Goal: Task Accomplishment & Management: Use online tool/utility

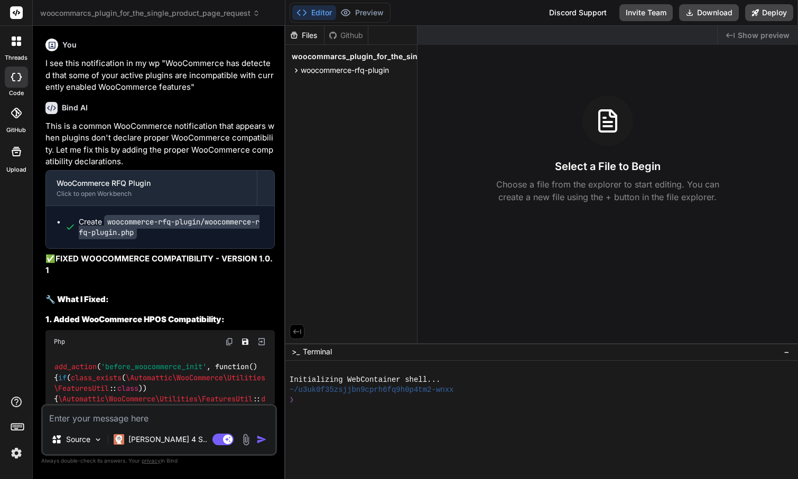
scroll to position [5331, 0]
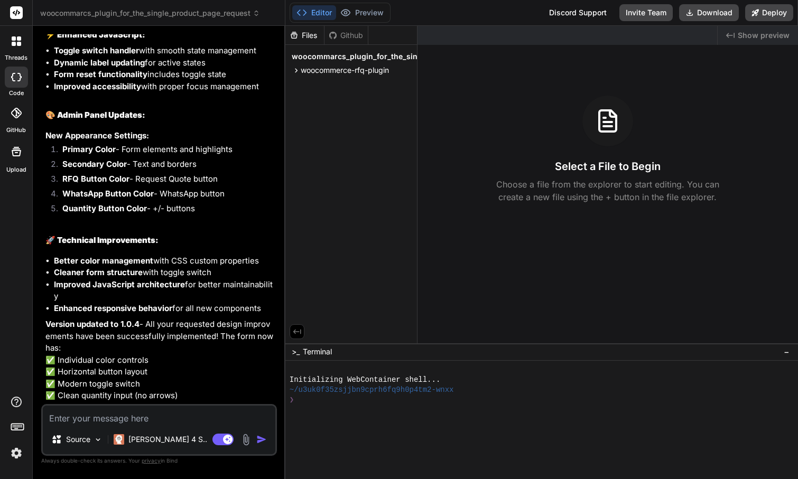
type textarea "RFQ Button Color"
type textarea "x"
type textarea "RFQ Button Color"
type textarea "x"
type textarea "RFQ Button Color a"
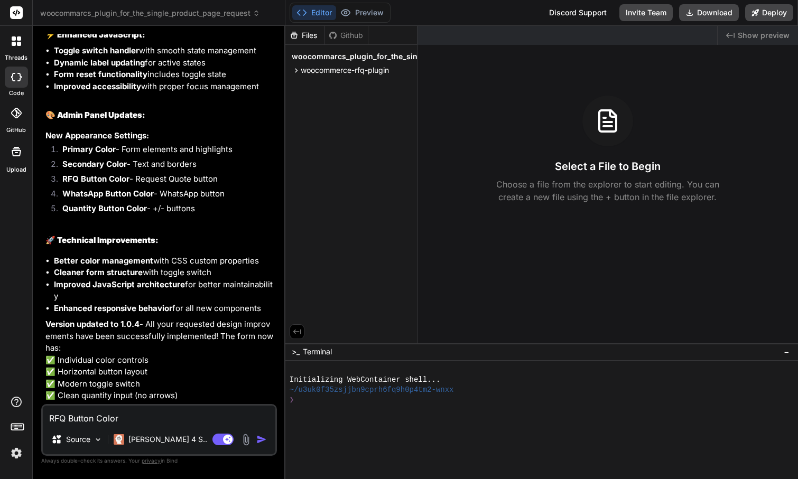
type textarea "x"
type textarea "RFQ Button Color an"
type textarea "x"
type textarea "RFQ Button Color and"
type textarea "x"
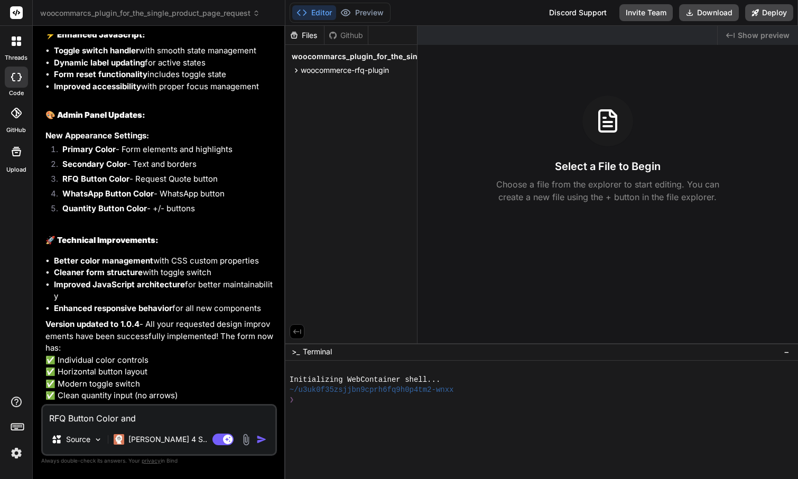
type textarea "RFQ Button Color and"
type textarea "x"
paste textarea "WhatsApp Button Color"
type textarea "RFQ Button Color and WhatsApp Button Color"
type textarea "x"
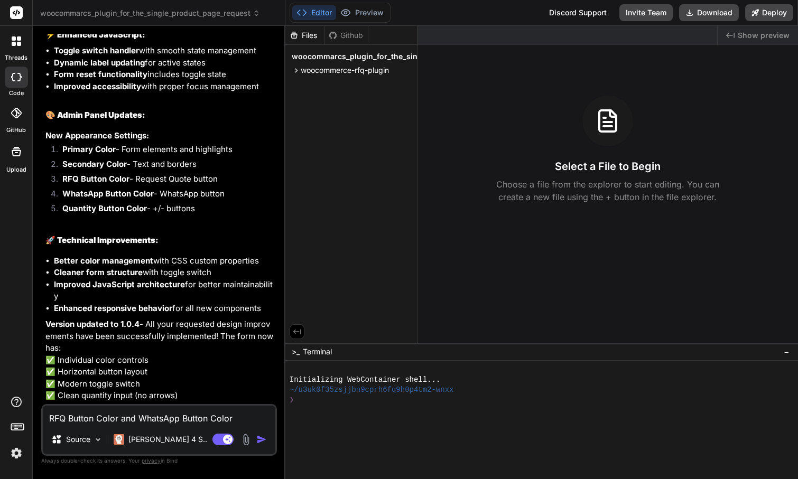
type textarea "RFQ Button Color and WhatsApp Button Color"
type textarea "x"
type textarea "RFQ Button Color and WhatsApp Button Color a"
type textarea "x"
type textarea "RFQ Button Color and WhatsApp Button Color ar"
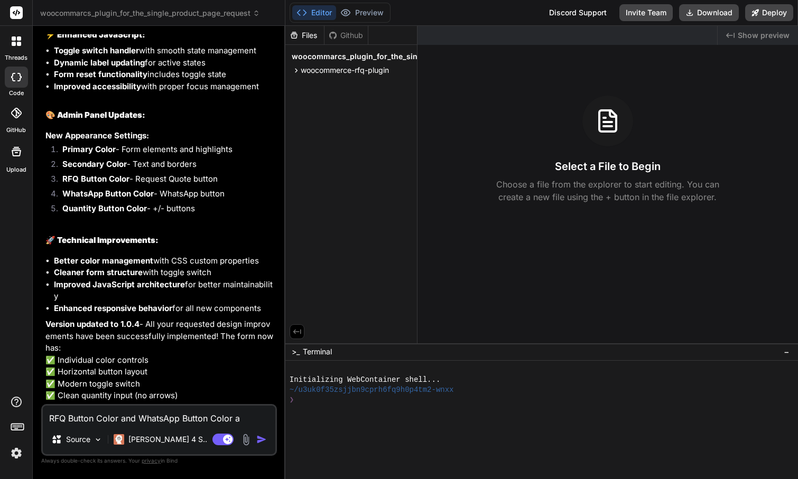
type textarea "x"
type textarea "RFQ Button Color and WhatsApp Button Color are"
type textarea "x"
type textarea "RFQ Button Color and WhatsApp Button Color are"
type textarea "x"
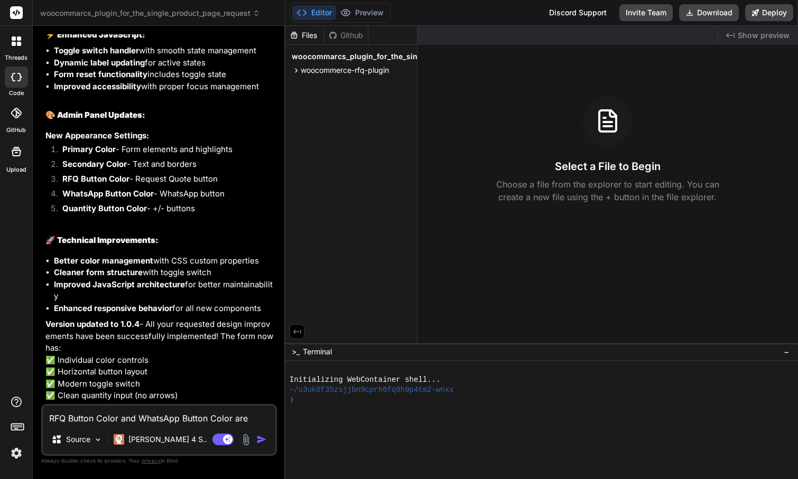
type textarea "RFQ Button Color and WhatsApp Button Color are d"
type textarea "x"
type textarea "RFQ Button Color and WhatsApp Button Color are di"
type textarea "x"
type textarea "RFQ Button Color and WhatsApp Button Color are dif"
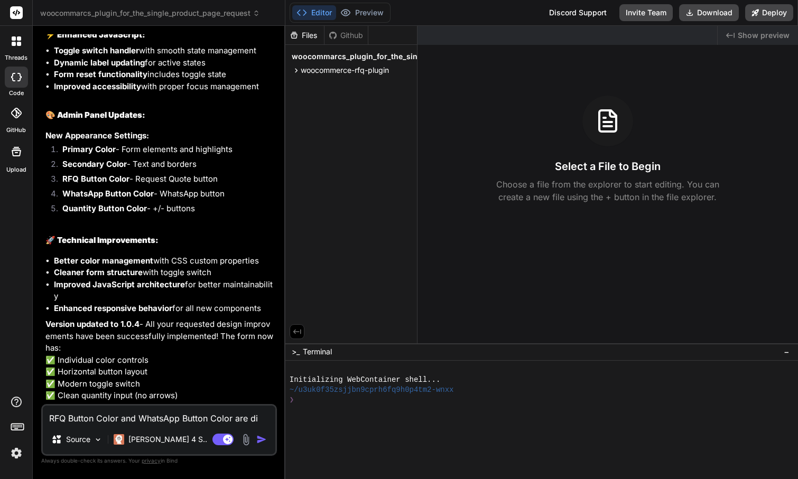
type textarea "x"
type textarea "RFQ Button Color and WhatsApp Button Color are diff"
type textarea "x"
type textarea "RFQ Button Color and WhatsApp Button Color are diffe"
type textarea "x"
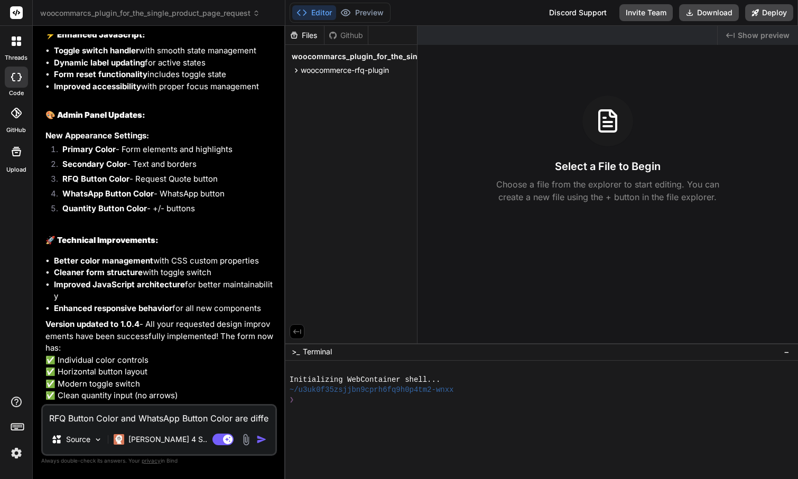
type textarea "RFQ Button Color and WhatsApp Button Color are differ"
type textarea "x"
type textarea "RFQ Button Color and WhatsApp Button Color are differe"
type textarea "x"
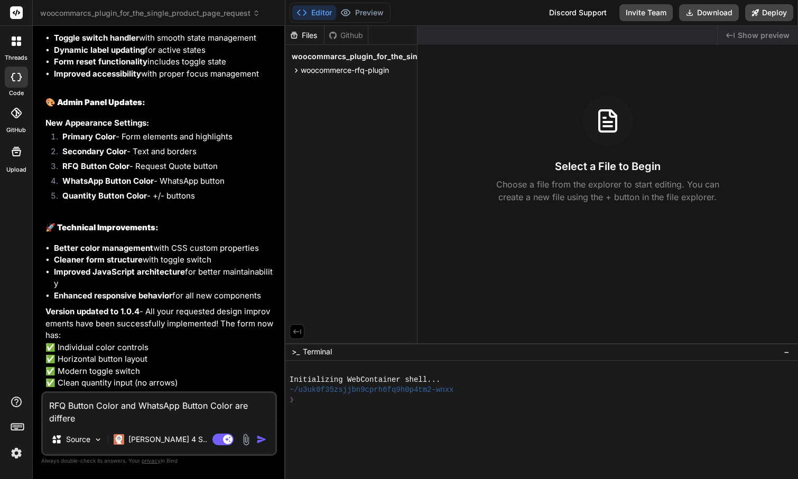
type textarea "RFQ Button Color and WhatsApp Button Color are different"
type textarea "x"
type textarea "RFQ Button Color and WhatsApp Button Color are differennt"
type textarea "x"
type textarea "RFQ Button Color and WhatsApp Button Color are differentnt"
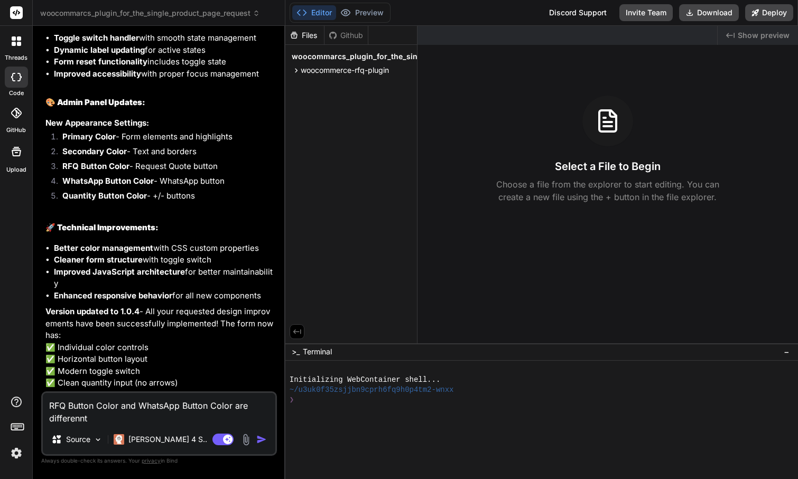
type textarea "x"
type textarea "RFQ Button Color and WhatsApp Button Color are different nt"
type textarea "x"
type textarea "RFQ Button Color and WhatsApp Button Color are different n"
type textarea "x"
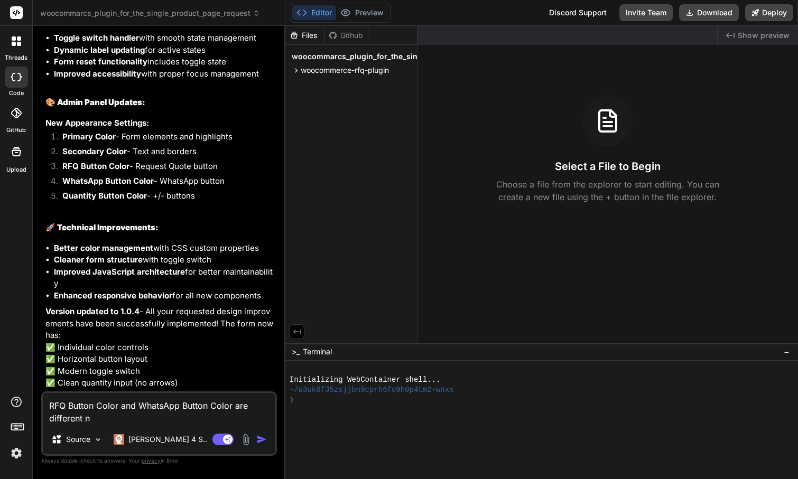
type textarea "RFQ Button Color and WhatsApp Button Color are different"
type textarea "x"
type textarea "RFQ Button Color and WhatsApp Button Color are different t"
type textarea "x"
type textarea "RFQ Button Color and WhatsApp Button Color are different th"
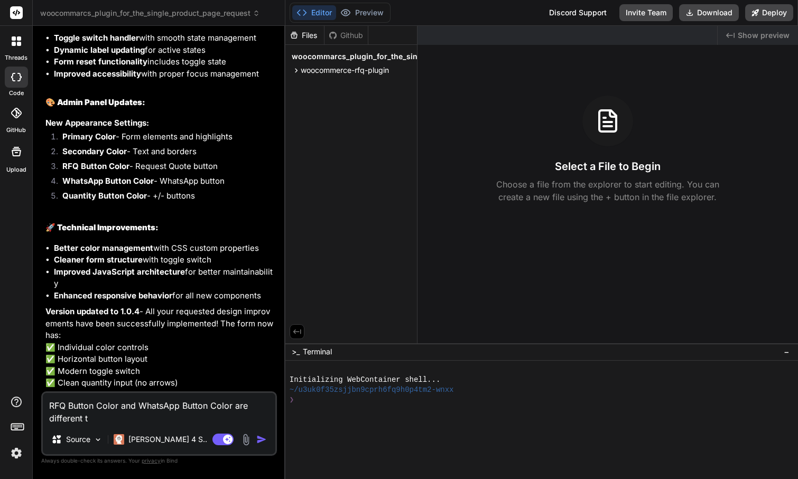
type textarea "x"
type textarea "RFQ Button Color and WhatsApp Button Color are different tha"
type textarea "x"
type textarea "RFQ Button Color and WhatsApp Button Color are different than"
type textarea "x"
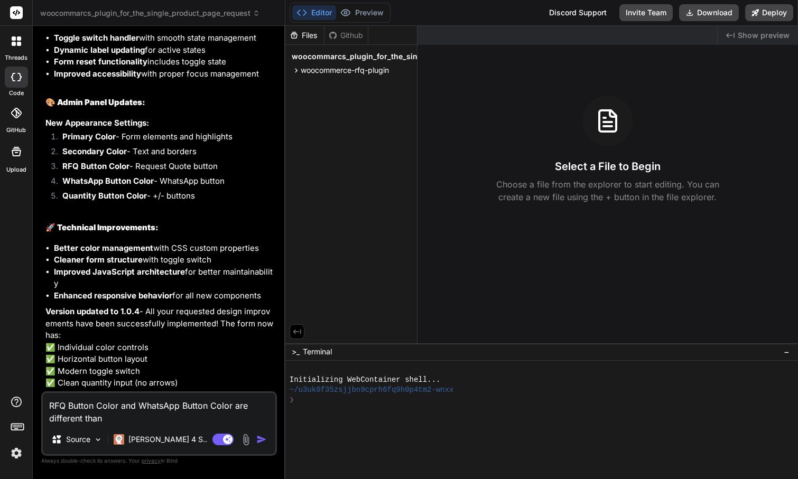
type textarea "RFQ Button Color and WhatsApp Button Color are different than"
type textarea "x"
type textarea "RFQ Button Color and WhatsApp Button Color are different than t"
type textarea "x"
type textarea "RFQ Button Color and WhatsApp Button Color are different than th"
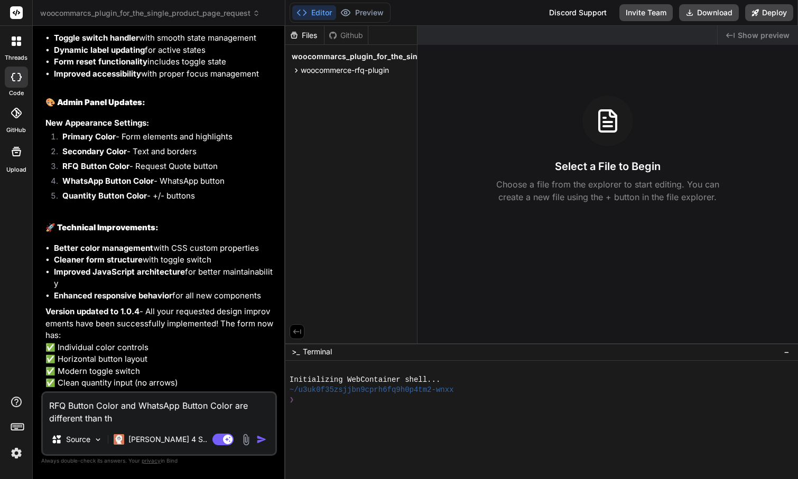
type textarea "x"
type textarea "RFQ Button Color and WhatsApp Button Color are different than the"
type textarea "x"
type textarea "RFQ Button Color and WhatsApp Button Color are different than the"
type textarea "x"
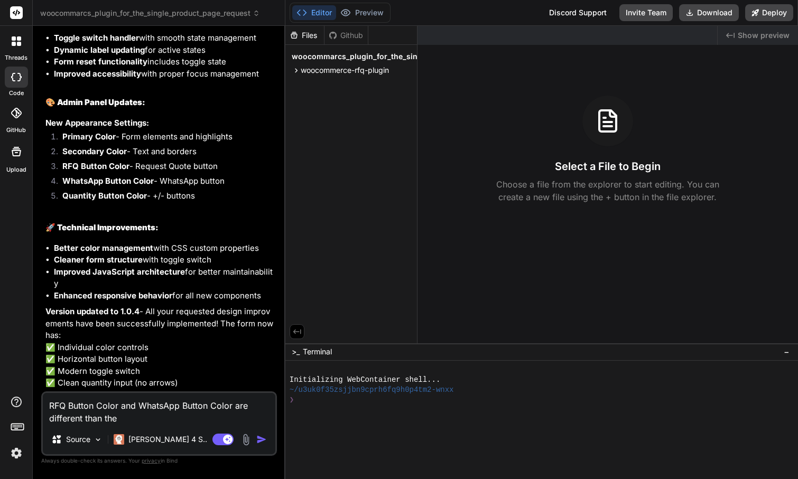
type textarea "RFQ Button Color and WhatsApp Button Color are different than the c"
type textarea "x"
type textarea "RFQ Button Color and WhatsApp Button Color are different than the co"
type textarea "x"
type textarea "RFQ Button Color and WhatsApp Button Color are different than the col"
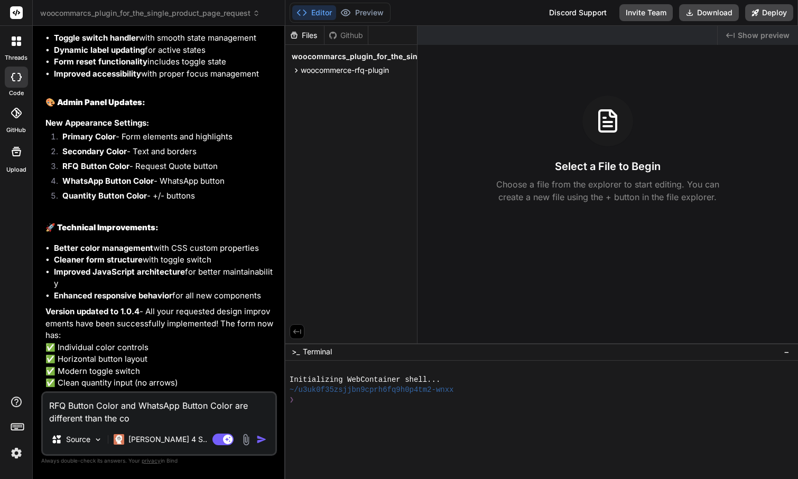
type textarea "x"
type textarea "RFQ Button Color and WhatsApp Button Color are different than the colo"
type textarea "x"
type textarea "RFQ Button Color and WhatsApp Button Color are different than the color"
type textarea "x"
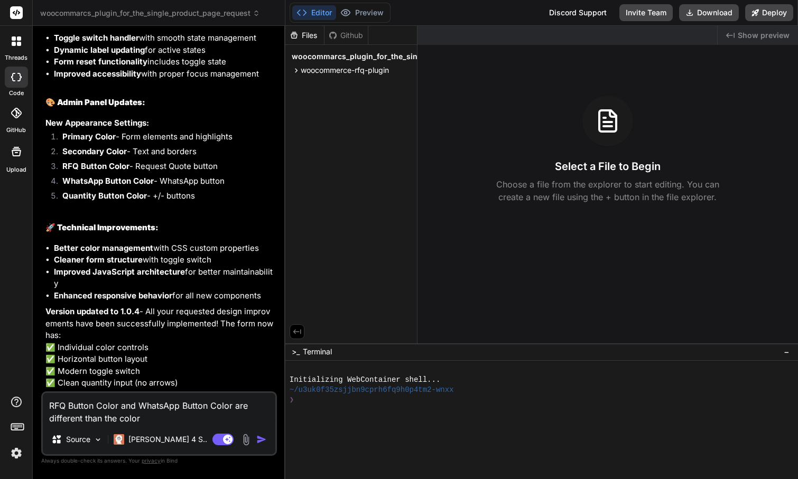
type textarea "RFQ Button Color and WhatsApp Button Color are different than the color"
type textarea "x"
type textarea "RFQ Button Color and WhatsApp Button Color are different than the color i"
type textarea "x"
type textarea "RFQ Button Color and WhatsApp Button Color are different than the color i"
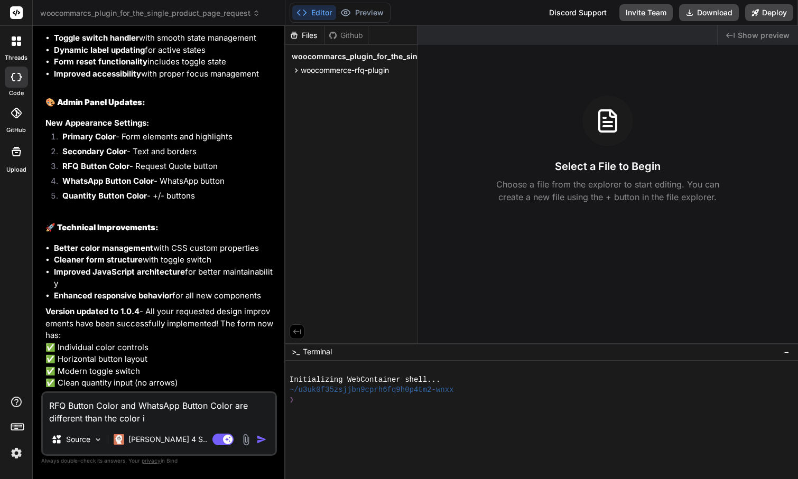
type textarea "x"
type textarea "RFQ Button Color and WhatsApp Button Color are different than the color i c"
type textarea "x"
type textarea "RFQ Button Color and WhatsApp Button Color are different than the color i ch"
type textarea "x"
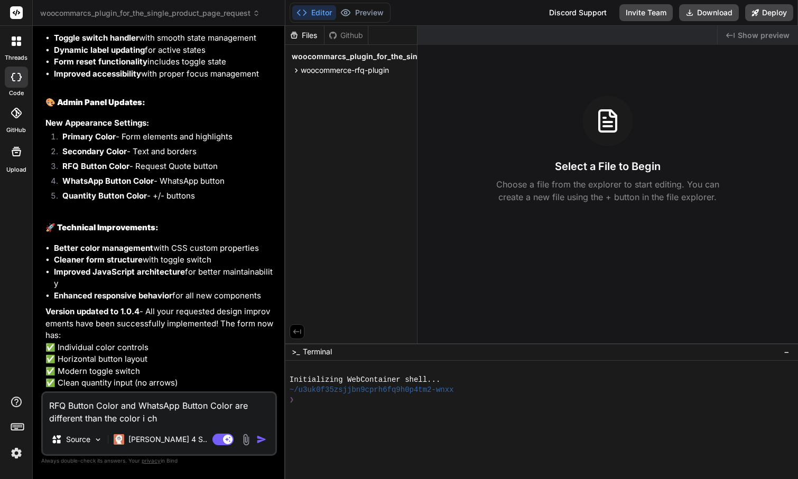
type textarea "RFQ Button Color and WhatsApp Button Color are different than the color i cho"
type textarea "x"
type textarea "RFQ Button Color and WhatsApp Button Color are different than the color i choo"
type textarea "x"
type textarea "RFQ Button Color and WhatsApp Button Color are different than the color i choos"
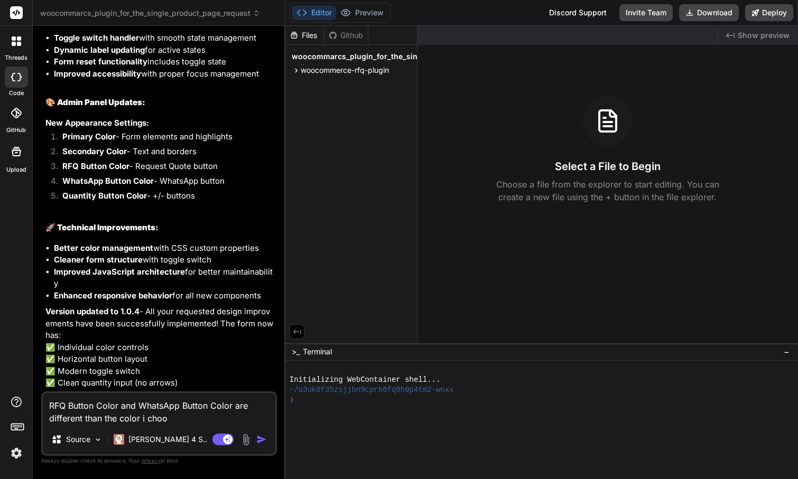
type textarea "x"
type textarea "RFQ Button Color and WhatsApp Button Color are different than the color i choose"
type textarea "x"
type textarea "RFQ Button Color and WhatsApp Button Color are different than the color i choos"
type textarea "x"
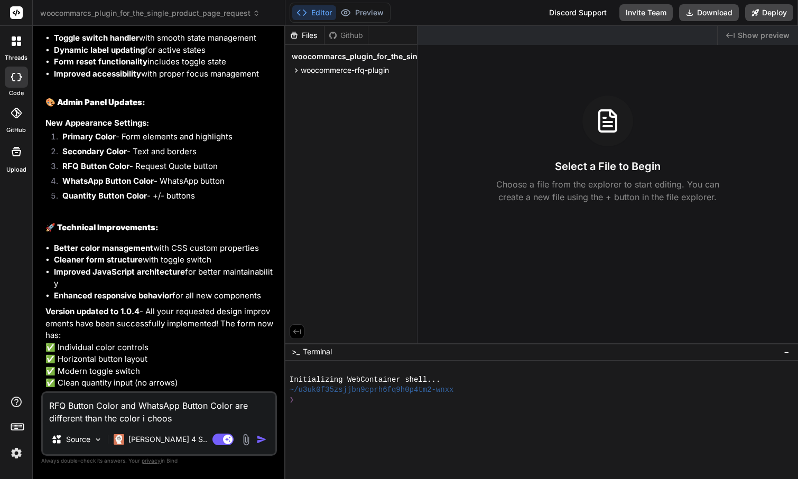
type textarea "RFQ Button Color and WhatsApp Button Color are different than the color i choo"
type textarea "x"
type textarea "RFQ Button Color and WhatsApp Button Color are different than the color i cho"
type textarea "x"
type textarea "RFQ Button Color and WhatsApp Button Color are different than the color i chos"
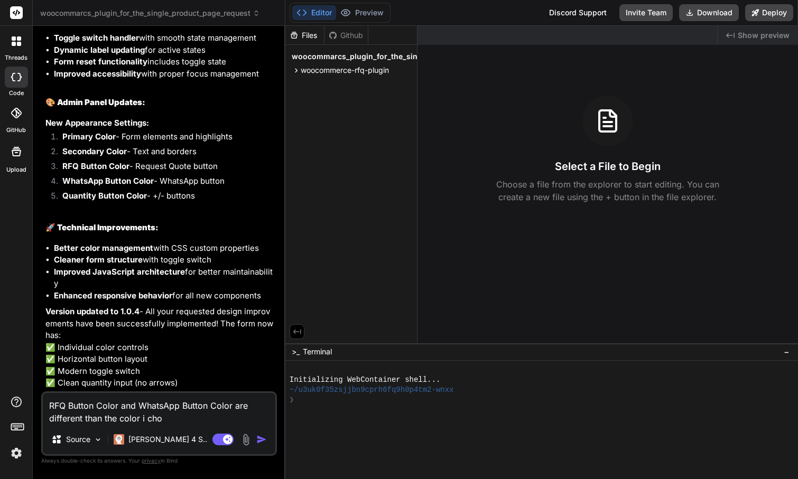
type textarea "x"
type textarea "RFQ Button Color and WhatsApp Button Color are different than the color i chose"
type textarea "x"
type textarea "RFQ Button Color and WhatsApp Button Color are different than the color i chose,"
type textarea "x"
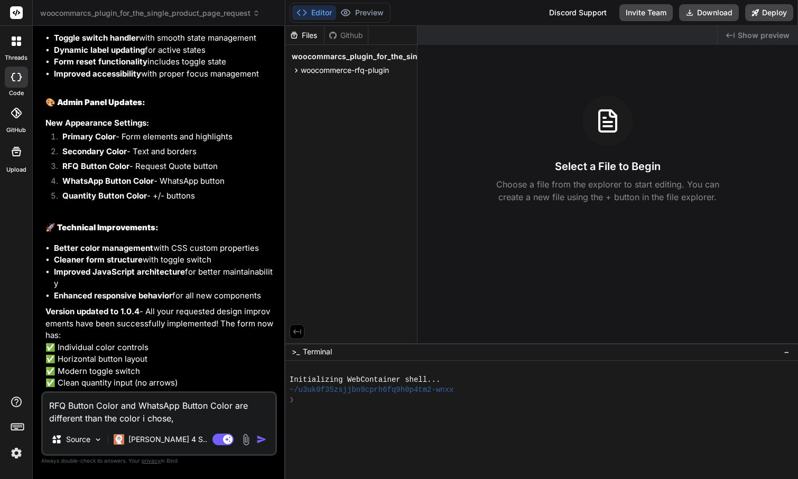
type textarea "RFQ Button Color and WhatsApp Button Color are different than the color i chose,"
type textarea "x"
type textarea "RFQ Button Color and WhatsApp Button Color are different than the color i chose,"
type textarea "x"
type textarea "RFQ Button Color and WhatsApp Button Color are different than the color i chose"
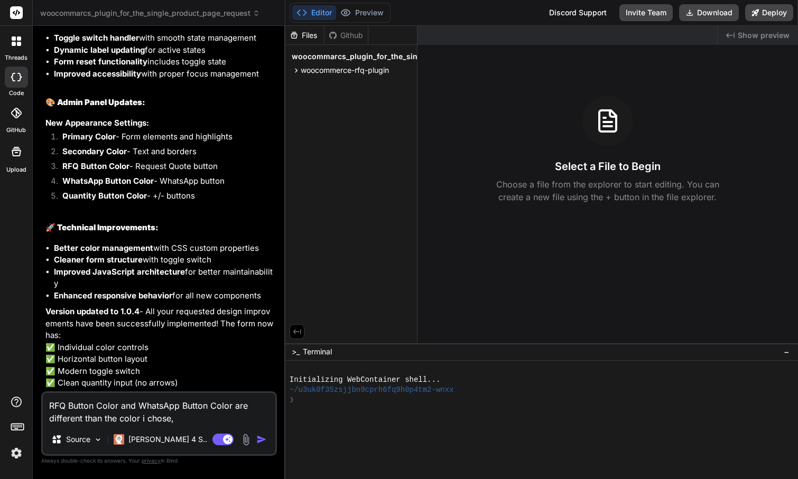
type textarea "x"
type textarea "RFQ Button Color and WhatsApp Button Color are different than the color i chos"
type textarea "x"
type textarea "RFQ Button Color and WhatsApp Button Color are different than the color i cho"
type textarea "x"
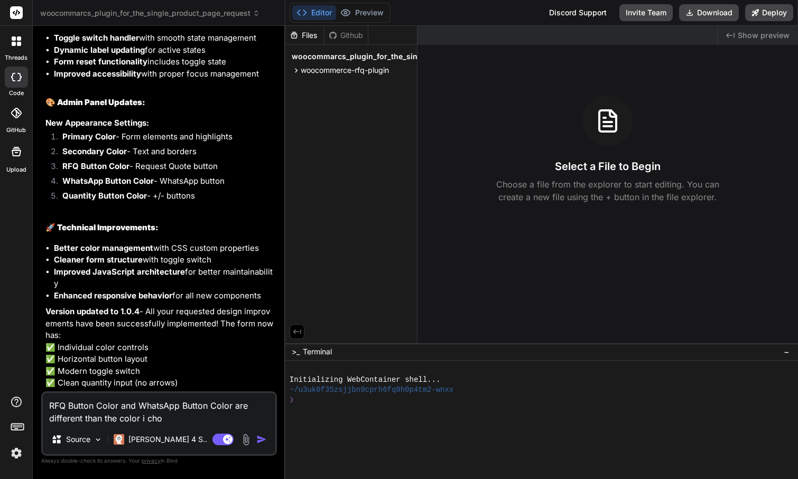
type textarea "RFQ Button Color and WhatsApp Button Color are different than the color i ch"
type textarea "x"
type textarea "RFQ Button Color and WhatsApp Button Color are different than the color i c"
type textarea "x"
type textarea "RFQ Button Color and WhatsApp Button Color are different than the color i"
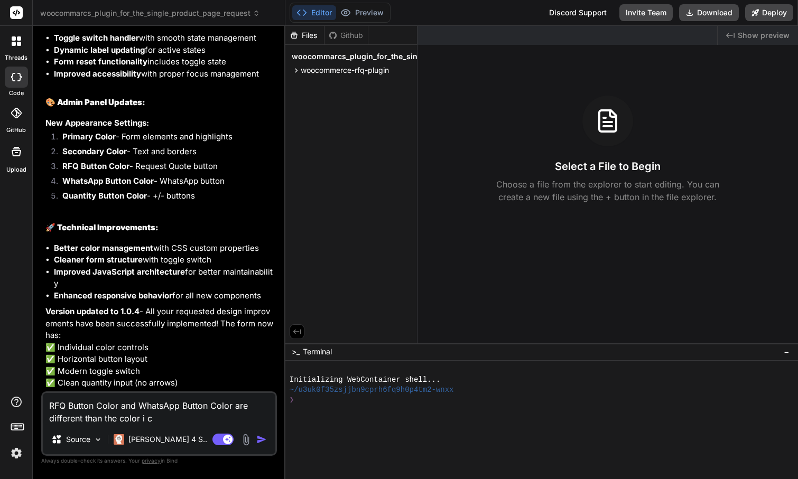
type textarea "x"
type textarea "RFQ Button Color and WhatsApp Button Color are different than the color i"
type textarea "x"
type textarea "RFQ Button Color and WhatsApp Button Color are different than the color"
type textarea "x"
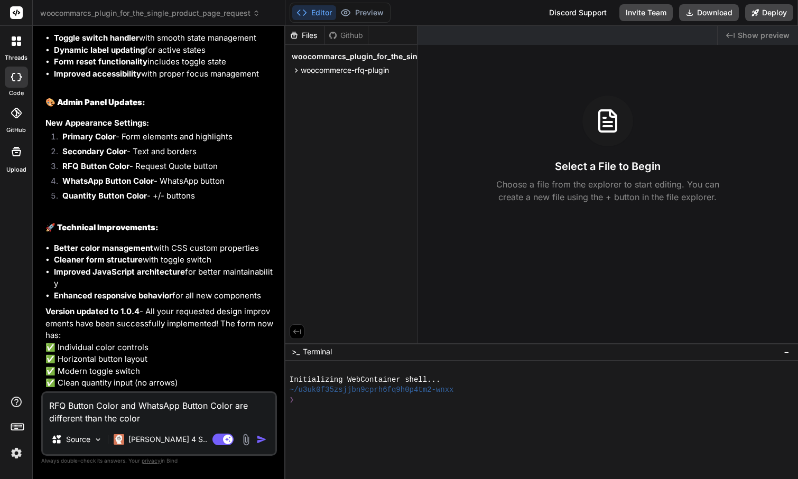
type textarea "RFQ Button Color and WhatsApp Button Color are different than the color I"
type textarea "x"
type textarea "RFQ Button Color and WhatsApp Button Color are different than the color I"
type textarea "x"
type textarea "RFQ Button Color and WhatsApp Button Color are different than the color I p"
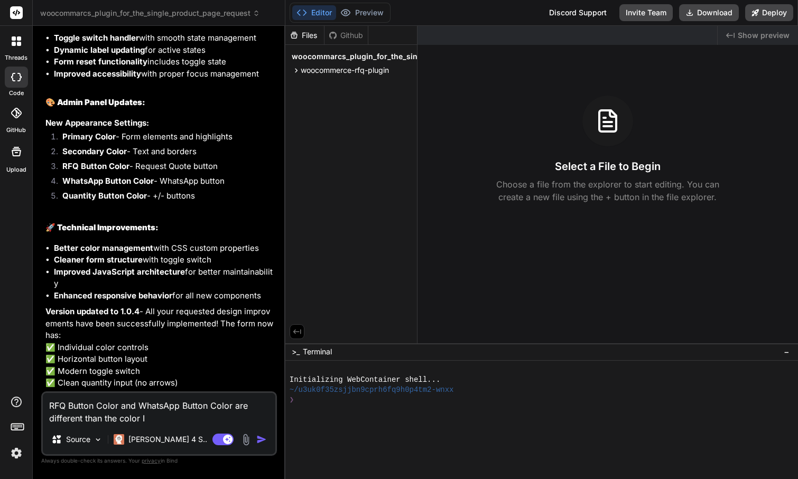
type textarea "x"
type textarea "RFQ Button Color and WhatsApp Button Color are different than the color I pi"
type textarea "x"
type textarea "RFQ Button Color and WhatsApp Button Color are different than the color I pic"
type textarea "x"
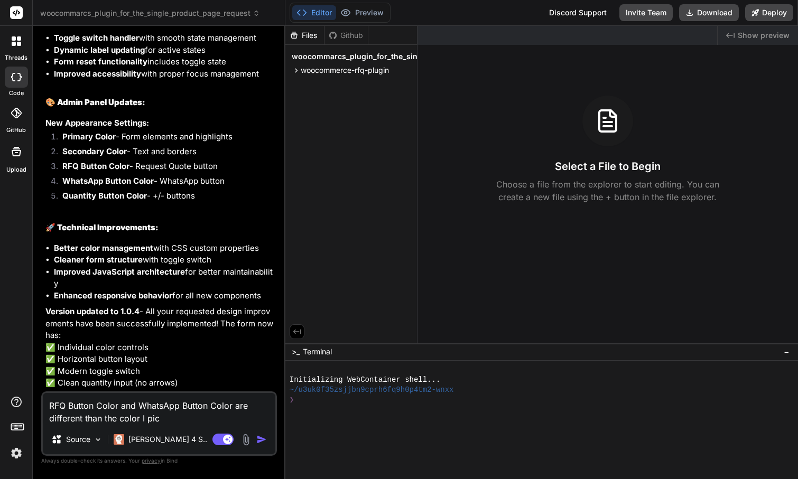
type textarea "RFQ Button Color and WhatsApp Button Color are different than the color I pick"
type textarea "x"
type textarea "RFQ Button Color and WhatsApp Button Color are different than the color I picke"
type textarea "x"
type textarea "RFQ Button Color and WhatsApp Button Color are different than the color I picked"
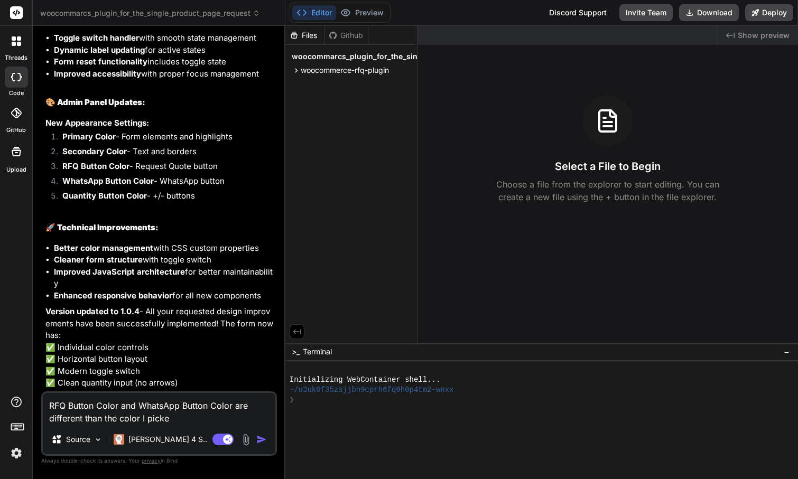
type textarea "x"
type textarea "RFQ Button Color and WhatsApp Button Color are different than the color I picke…"
type textarea "x"
type textarea "RFQ Button Color and WhatsApp Button Color are different than the color I picke…"
type textarea "x"
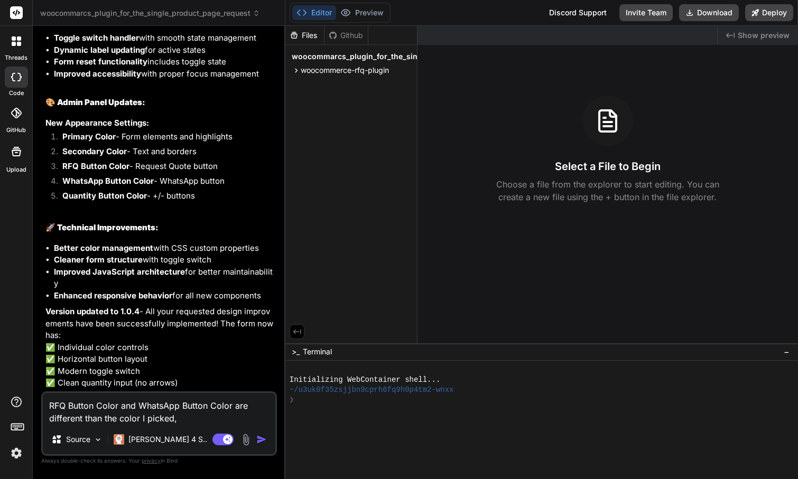
type textarea "RFQ Button Color and WhatsApp Button Color are different than the color I picke…"
type textarea "x"
type textarea "RFQ Button Color and WhatsApp Button Color are different than the color I picke…"
type textarea "x"
type textarea "RFQ Button Color and WhatsApp Button Color are different than the color I picke…"
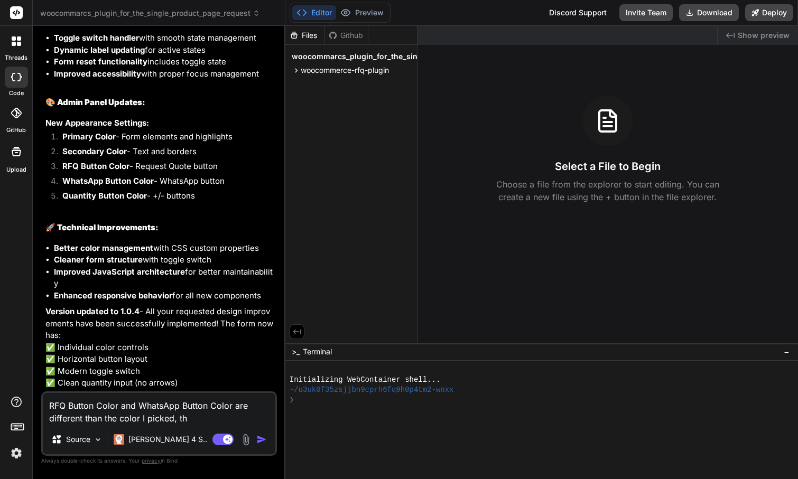
type textarea "x"
type textarea "RFQ Button Color and WhatsApp Button Color are different than the color I picke…"
type textarea "x"
type textarea "RFQ Button Color and WhatsApp Button Color are different than the color I picke…"
type textarea "x"
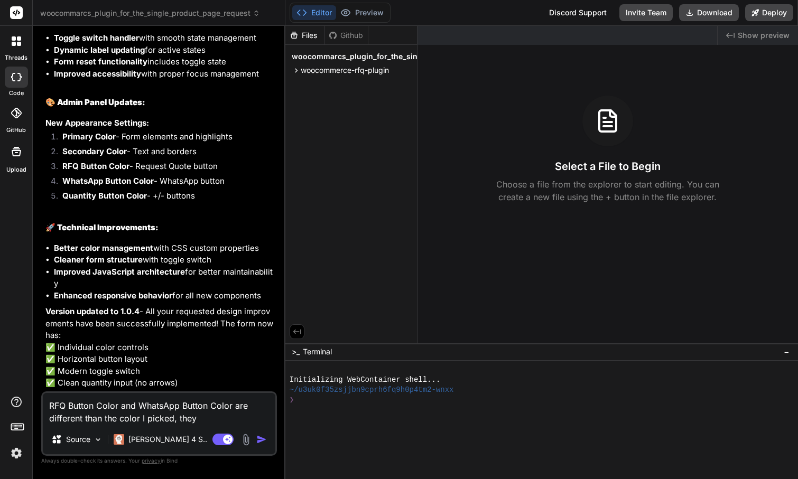
type textarea "RFQ Button Color and WhatsApp Button Color are different than the color I picke…"
type textarea "x"
type textarea "RFQ Button Color and WhatsApp Button Color are different than the color I picke…"
type textarea "x"
type textarea "RFQ Button Color and WhatsApp Button Color are different than the color I picke…"
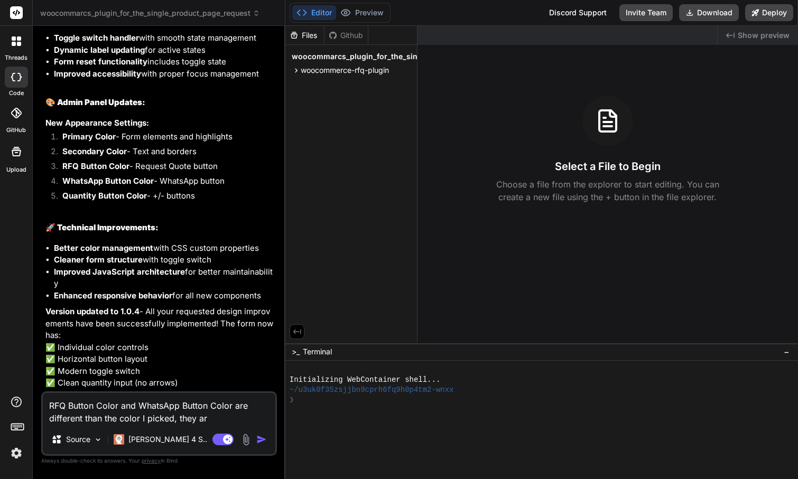
type textarea "x"
type textarea "RFQ Button Color and WhatsApp Button Color are different than the color I picke…"
type textarea "x"
type textarea "RFQ Button Color and WhatsApp Button Color are different than the color I picke…"
type textarea "x"
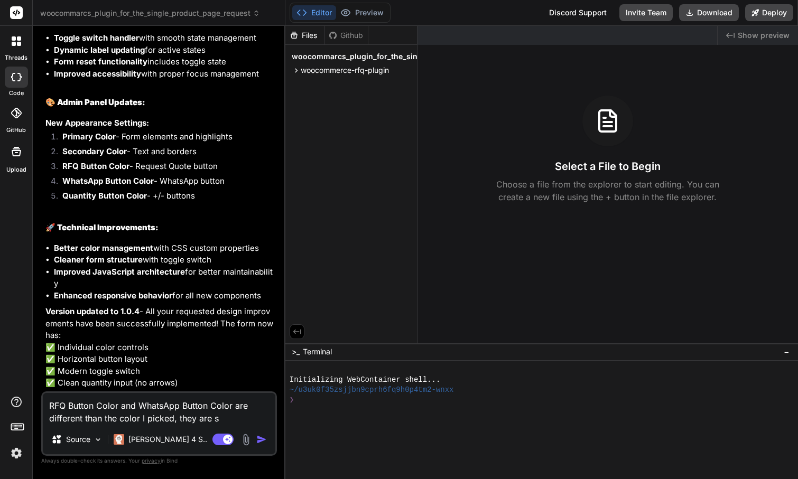
type textarea "RFQ Button Color and WhatsApp Button Color are different than the color I picke…"
type textarea "x"
type textarea "RFQ Button Color and WhatsApp Button Color are different than the color I picke…"
type textarea "x"
type textarea "RFQ Button Color and WhatsApp Button Color are different than the color I picke…"
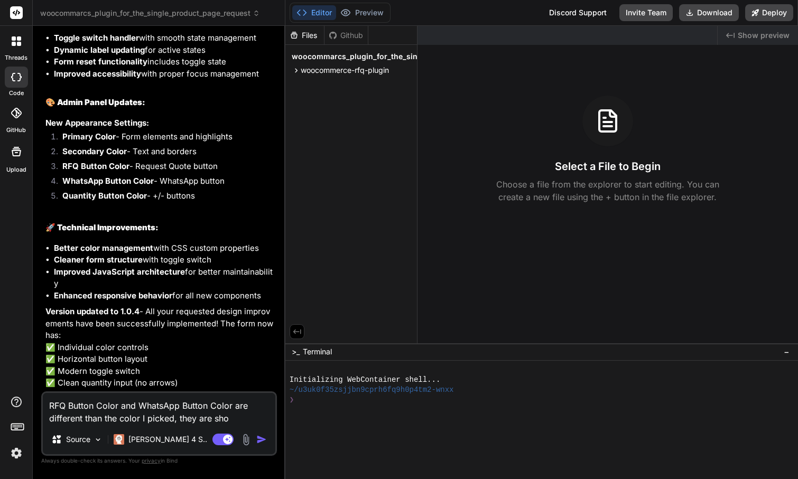
type textarea "x"
type textarea "RFQ Button Color and WhatsApp Button Color are different than the color I picke…"
type textarea "x"
type textarea "RFQ Button Color and WhatsApp Button Color are different than the color I picke…"
type textarea "x"
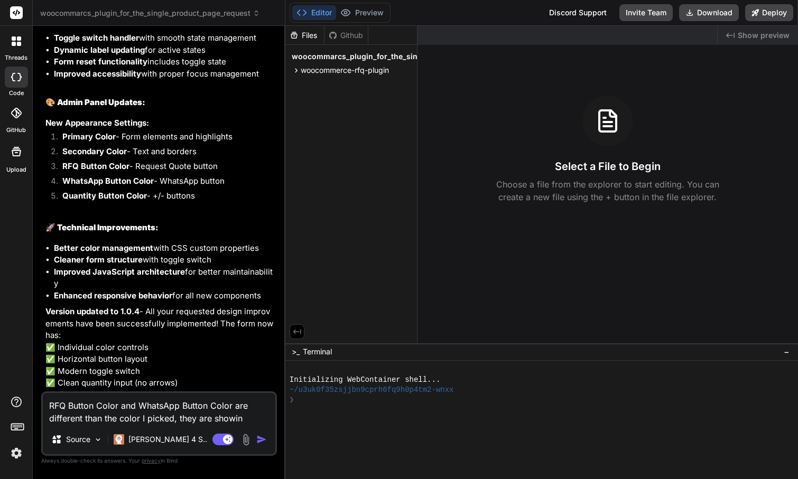
type textarea "RFQ Button Color and WhatsApp Button Color are different than the color I picke…"
type textarea "x"
type textarea "RFQ Button Color and WhatsApp Button Color are different than the color I picke…"
type textarea "x"
type textarea "RFQ Button Color and WhatsApp Button Color are different than the color I picke…"
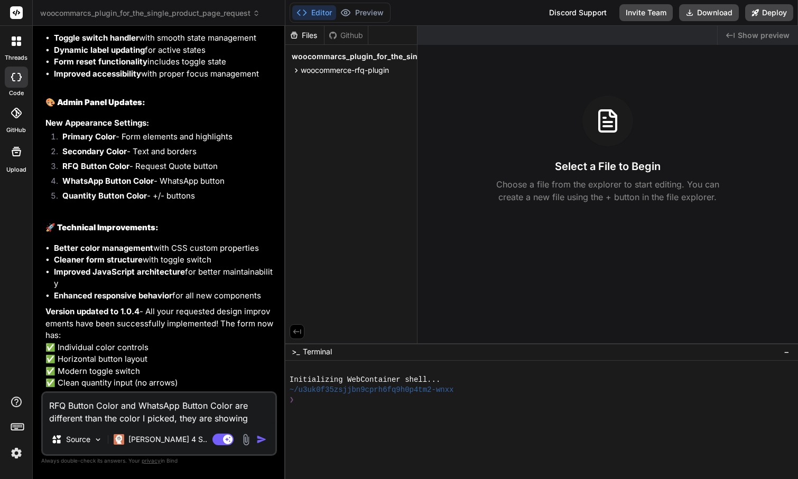
type textarea "x"
type textarea "RFQ Button Color and WhatsApp Button Color are different than the color I picke…"
type textarea "x"
type textarea "RFQ Button Color and WhatsApp Button Color are different than the color I picke…"
type textarea "x"
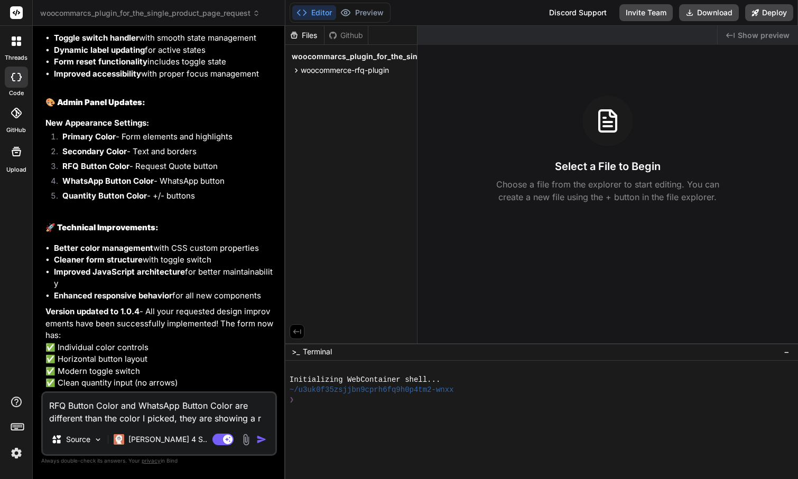
type textarea "RFQ Button Color and WhatsApp Button Color are different than the color I picke…"
type textarea "x"
type textarea "RFQ Button Color and WhatsApp Button Color are different than the color I picke…"
type textarea "x"
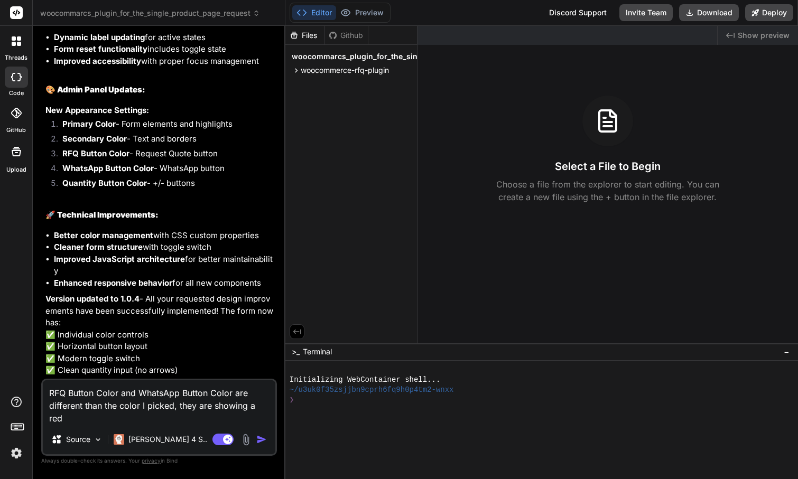
type textarea "RFQ Button Color and WhatsApp Button Color are different than the color I picke…"
type textarea "x"
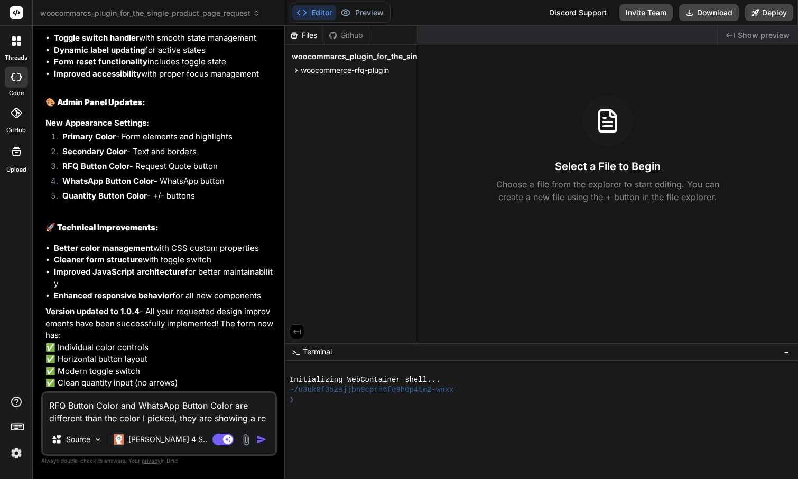
type textarea "RFQ Button Color and WhatsApp Button Color are different than the color I picke…"
type textarea "x"
type textarea "RFQ Button Color and WhatsApp Button Color are different than the color I picke…"
type textarea "x"
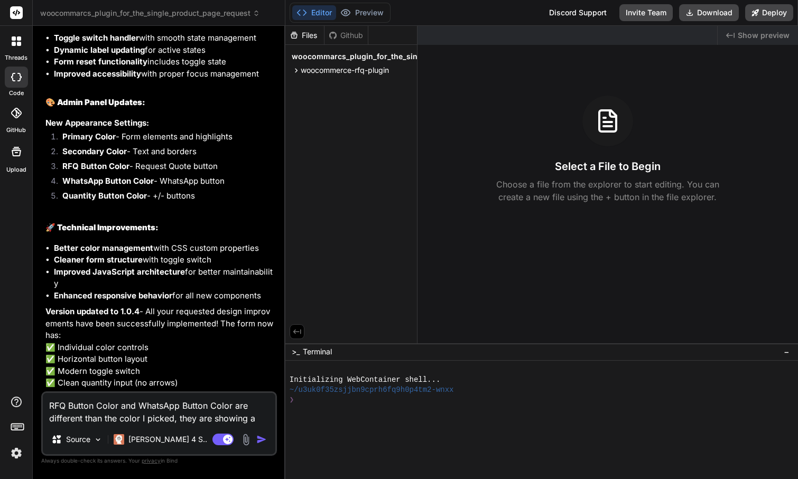
type textarea "RFQ Button Color and WhatsApp Button Color are different than the color I picke…"
type textarea "x"
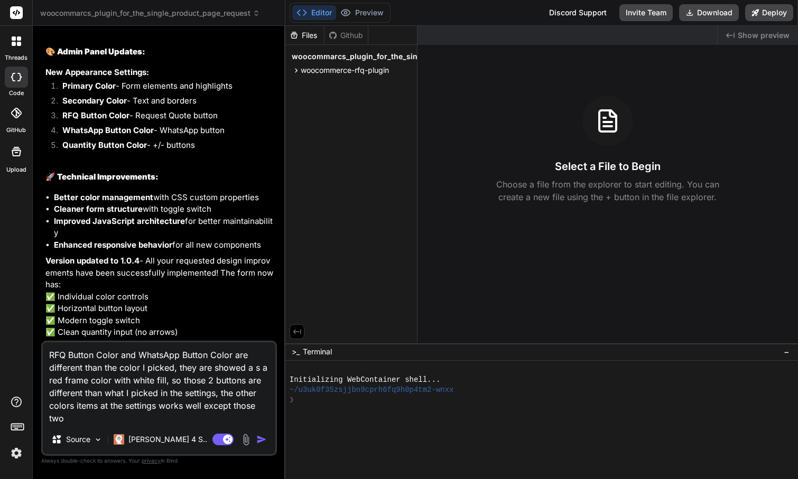
click at [261, 441] on img "button" at bounding box center [261, 439] width 11 height 11
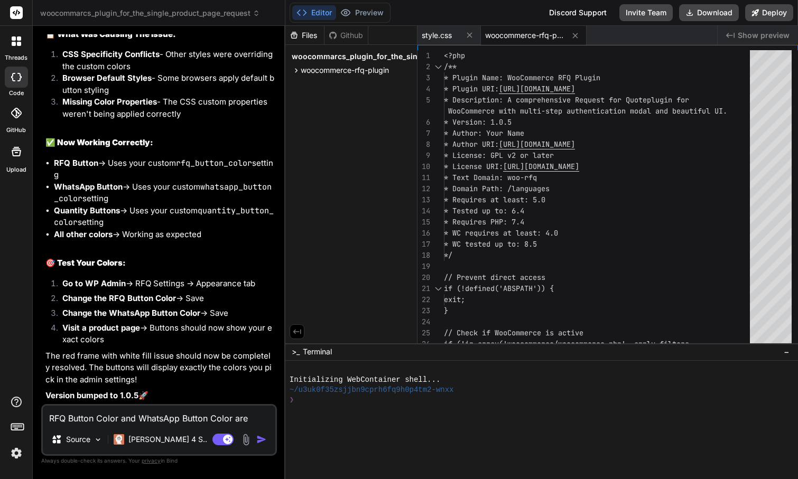
scroll to position [6458, 0]
click at [701, 13] on button "Download" at bounding box center [709, 12] width 60 height 17
click at [126, 419] on textarea "RFQ Button Color and WhatsApp Button Color are different than the color I picke…" at bounding box center [159, 415] width 232 height 19
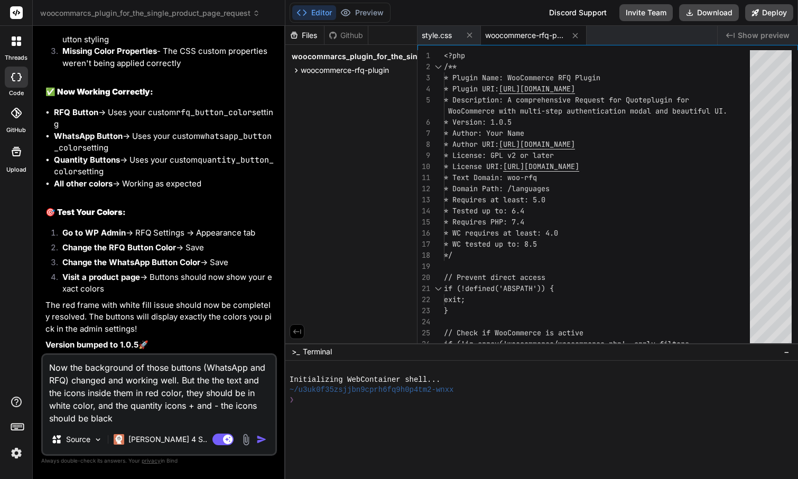
click at [259, 438] on img "button" at bounding box center [261, 439] width 11 height 11
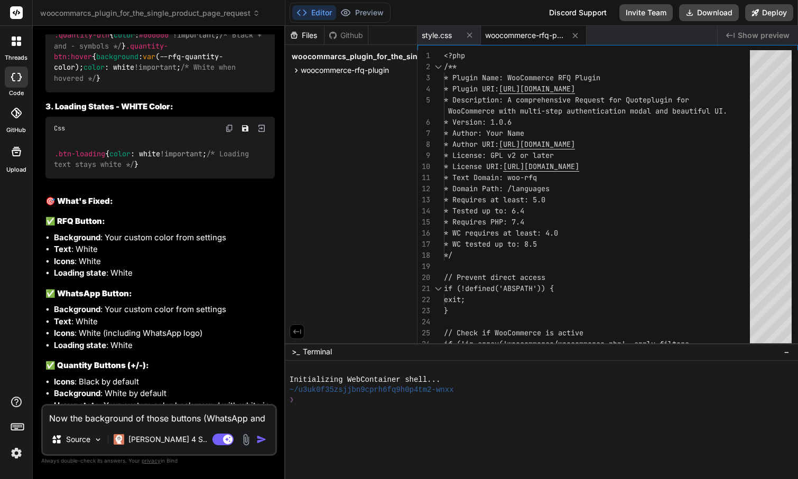
scroll to position [6887, 0]
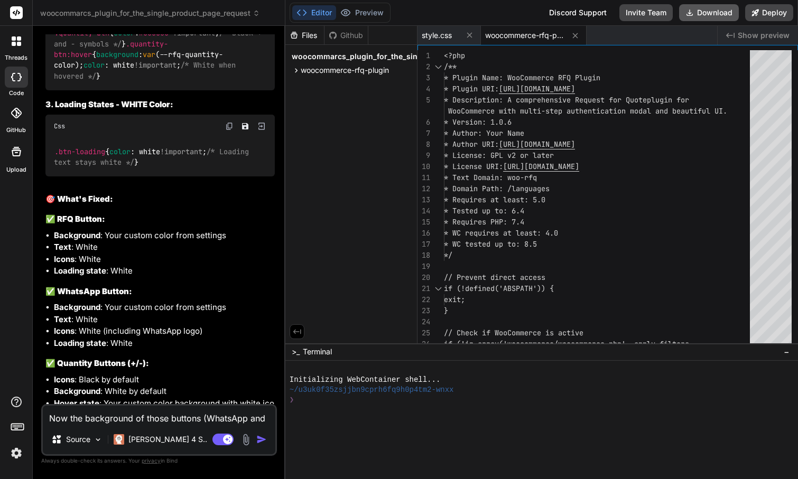
click at [707, 15] on button "Download" at bounding box center [709, 12] width 60 height 17
click at [107, 421] on textarea "Now the background of those buttons (WhatsApp and RFQ) changed and working well…" at bounding box center [159, 415] width 232 height 19
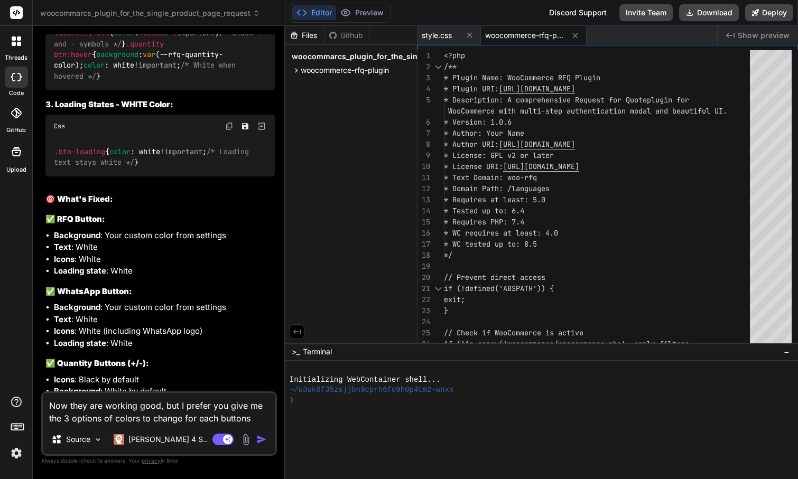
click at [139, 417] on textarea "Now they are working good, but I prefer you give me the 3 options of colors to …" at bounding box center [159, 409] width 232 height 32
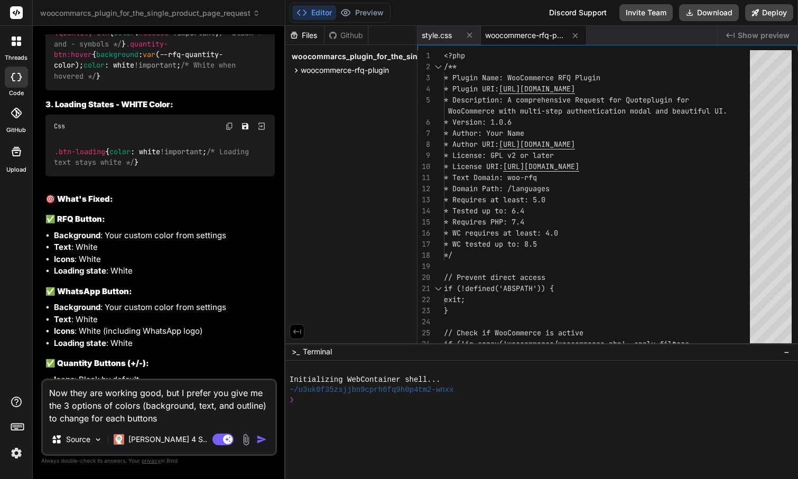
click at [160, 417] on textarea "Now they are working good, but I prefer you give me the 3 options of colors (ba…" at bounding box center [159, 402] width 232 height 44
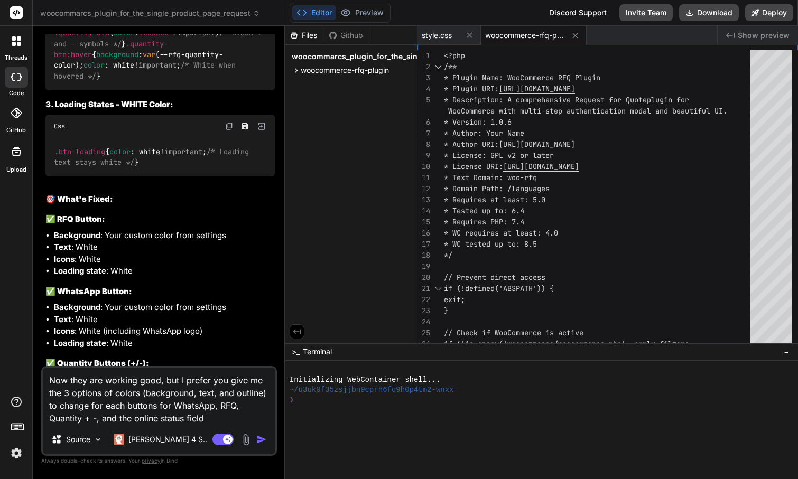
click at [263, 437] on img "button" at bounding box center [261, 439] width 11 height 11
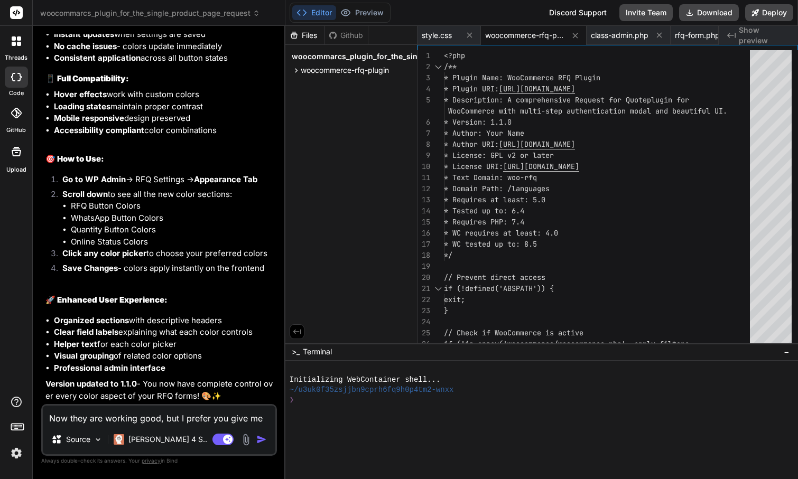
scroll to position [9352, 0]
click at [718, 14] on button "Download" at bounding box center [709, 12] width 60 height 17
